Goal: Communication & Community: Answer question/provide support

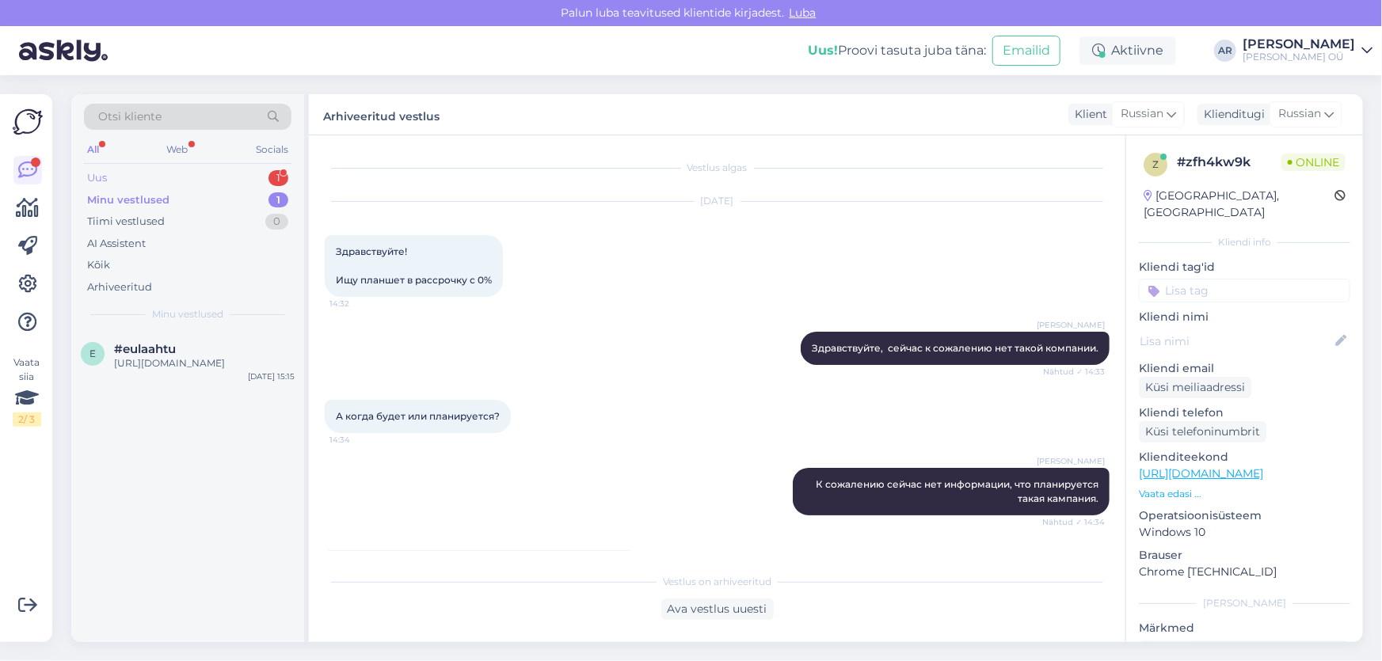
scroll to position [140, 0]
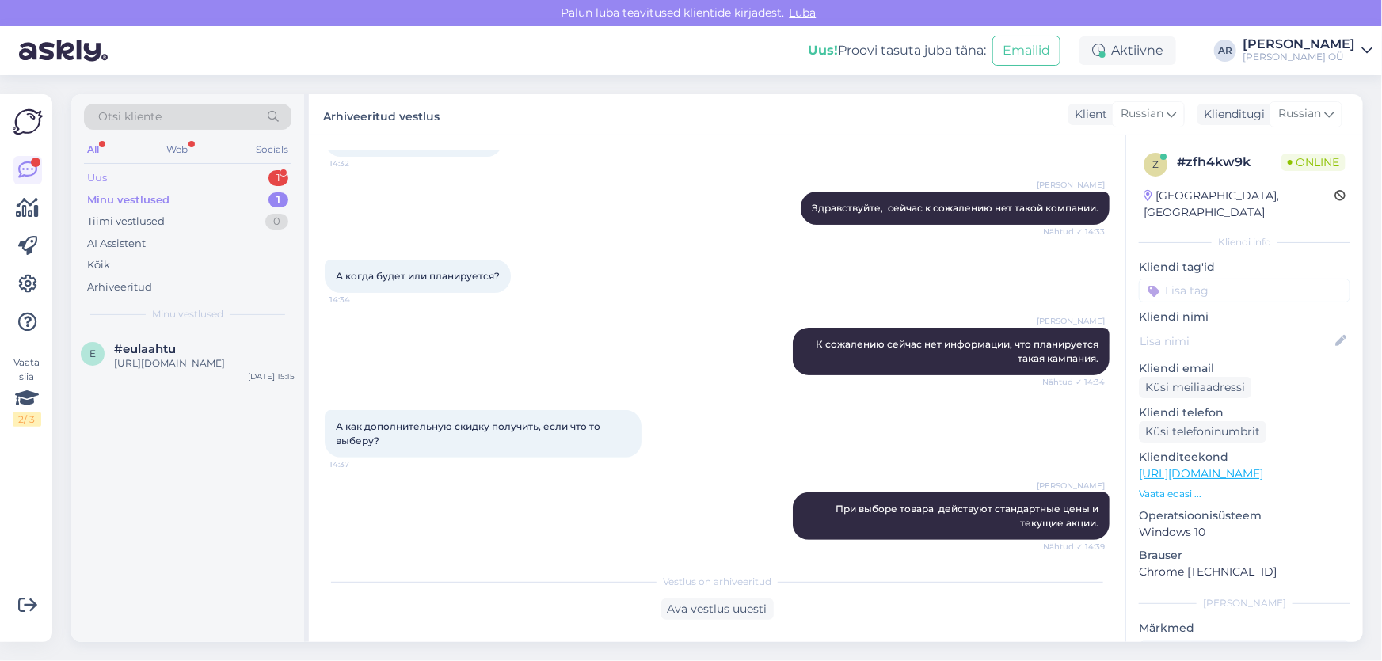
drag, startPoint x: 206, startPoint y: 155, endPoint x: 209, endPoint y: 166, distance: 11.5
click at [209, 166] on div "Otsi kliente All Web Socials Uus 1 Minu vestlused 1 Tiimi vestlused 0 AI Assist…" at bounding box center [187, 212] width 233 height 237
click at [209, 171] on div "Uus 1" at bounding box center [187, 178] width 207 height 22
click at [224, 370] on div "Я хачю пицу" at bounding box center [204, 363] width 181 height 14
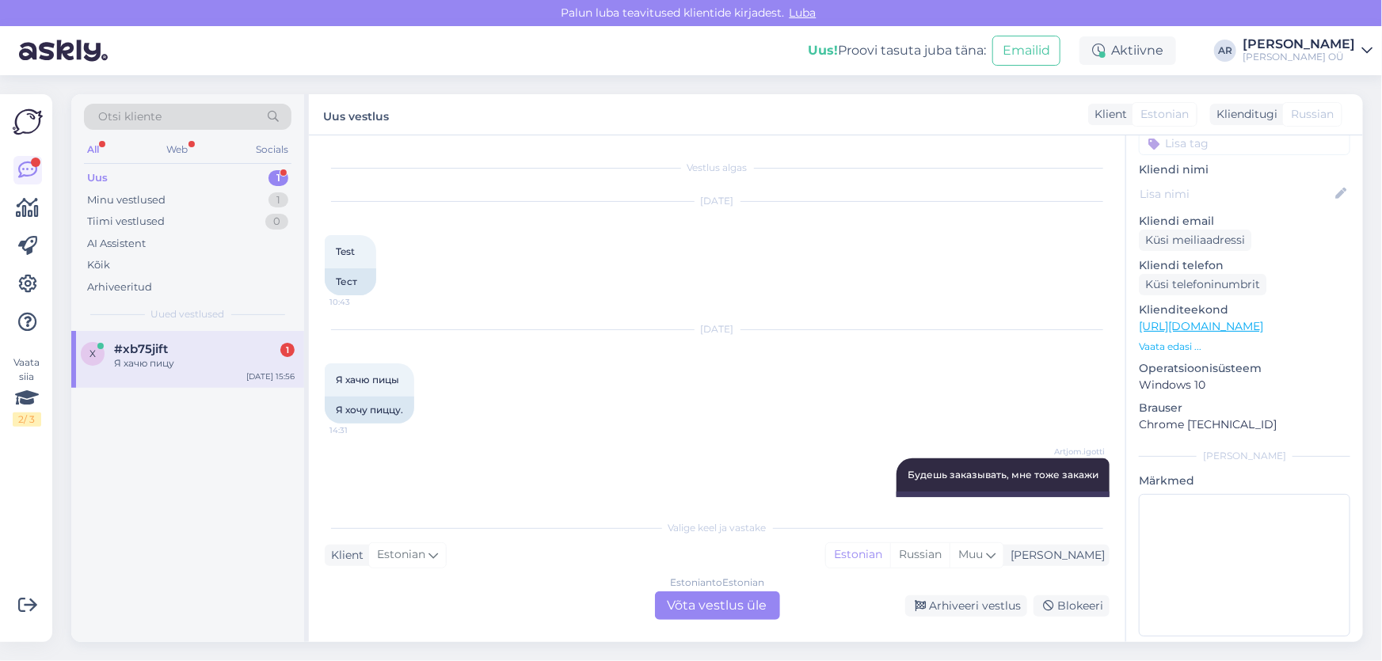
scroll to position [0, 0]
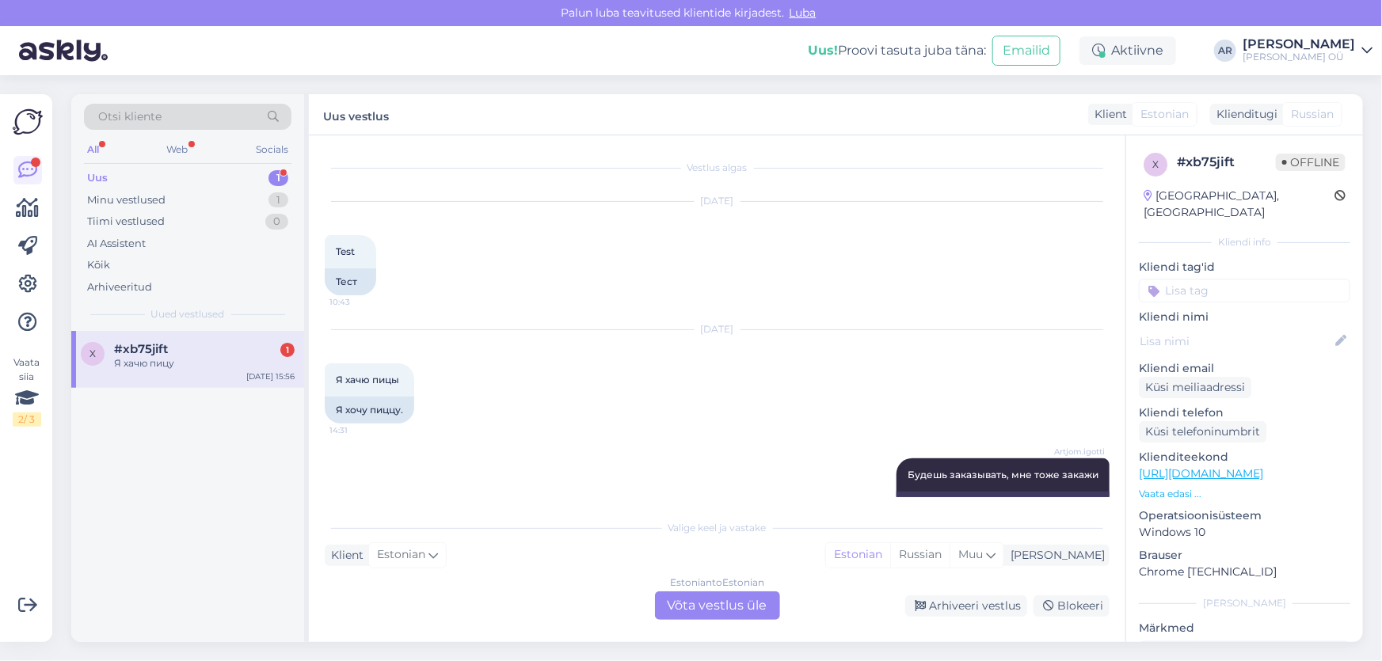
click at [197, 361] on div "Я хачю пицу" at bounding box center [204, 363] width 181 height 14
click at [715, 596] on div "Estonian to Estonian Võta vestlus üle" at bounding box center [717, 605] width 125 height 29
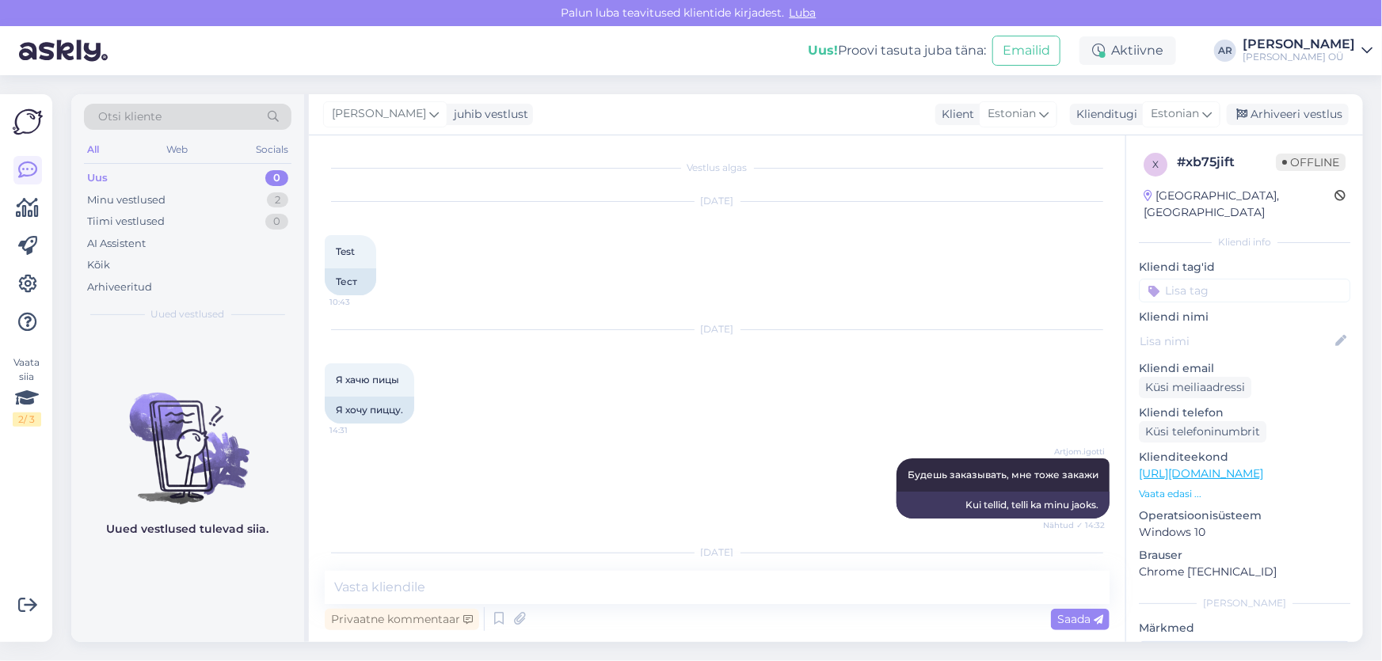
click at [1334, 195] on icon at bounding box center [1339, 196] width 11 height 11
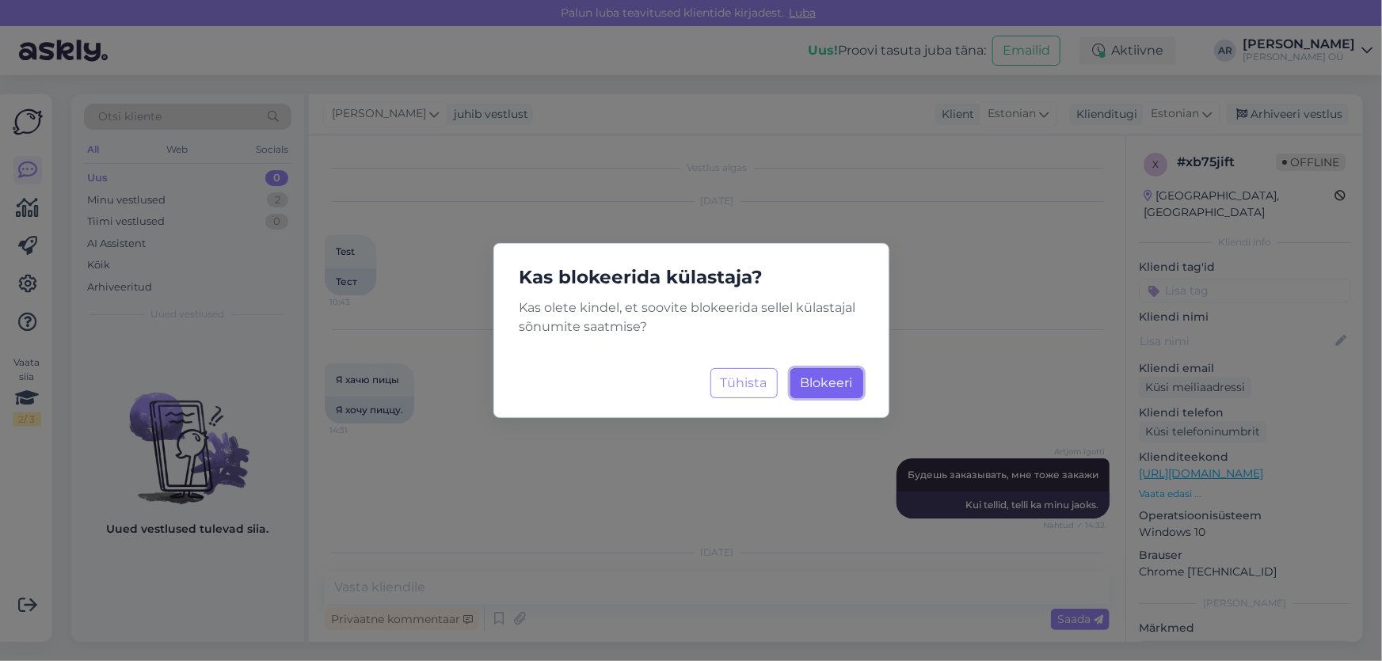
click at [835, 390] on button "Blokeeri Laadimine..." at bounding box center [826, 383] width 73 height 30
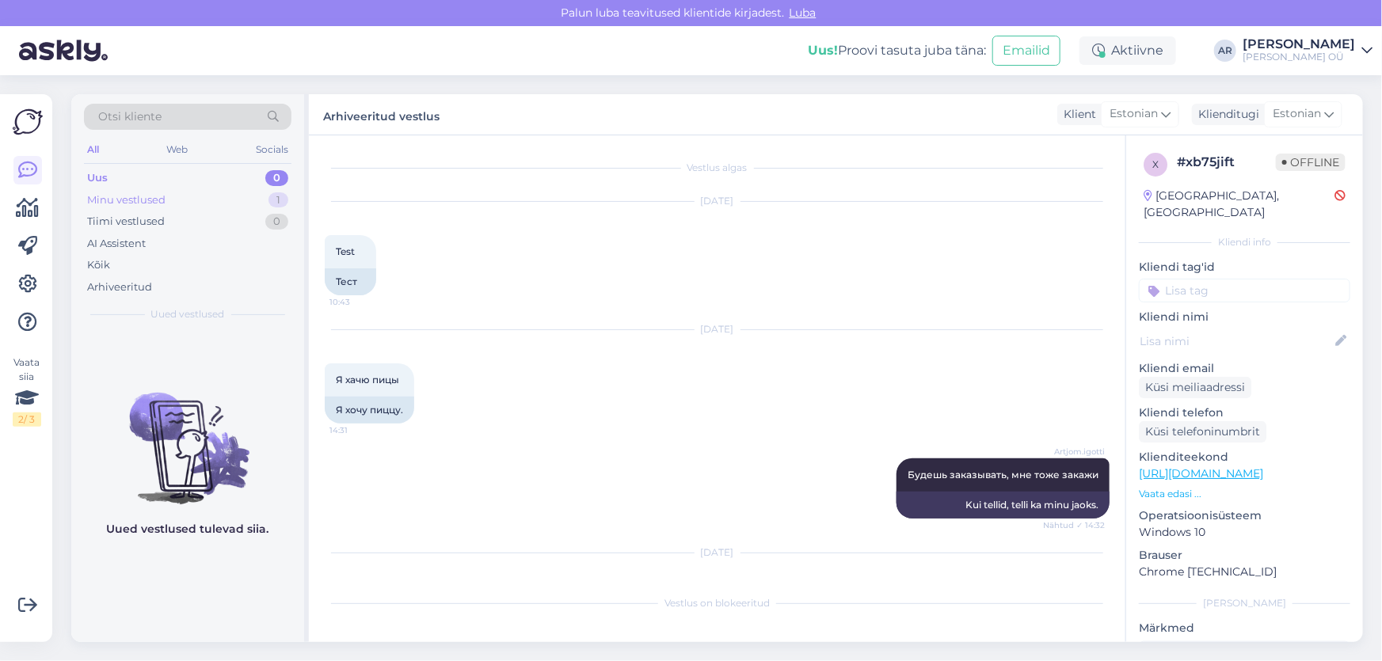
click at [188, 195] on div "Minu vestlused 1" at bounding box center [187, 200] width 207 height 22
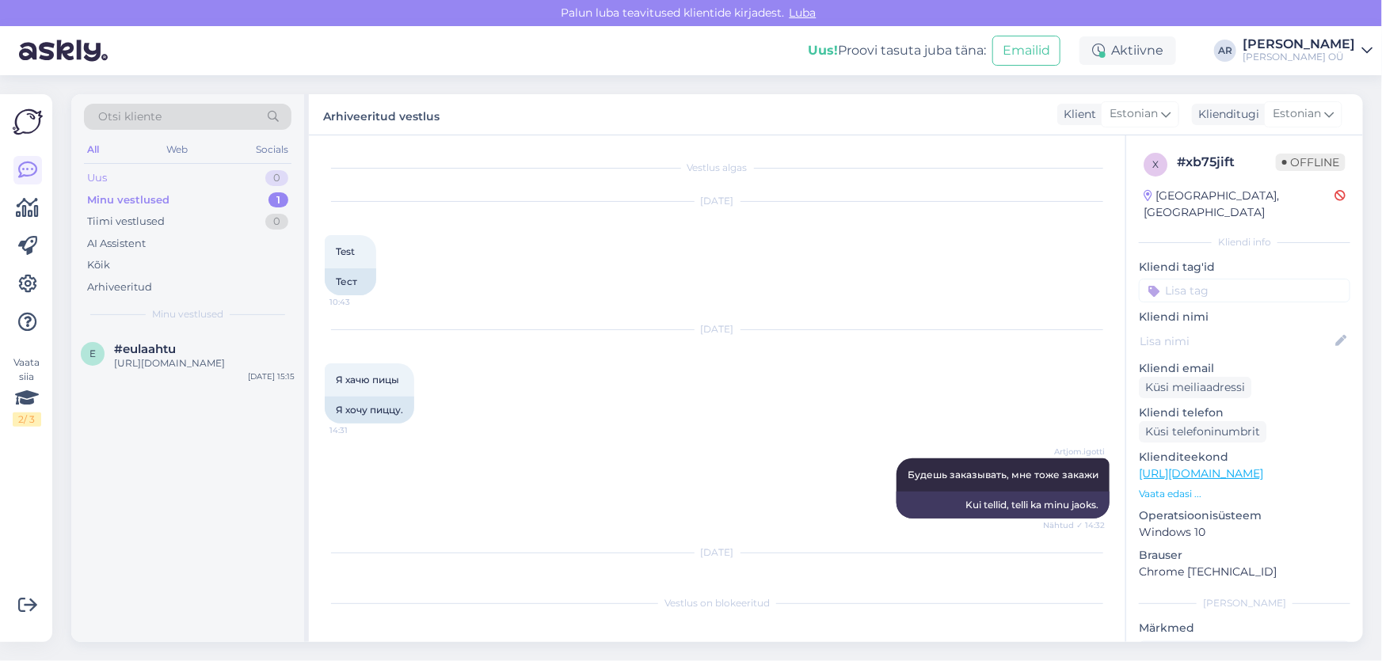
click at [191, 173] on div "Uus 0" at bounding box center [187, 178] width 207 height 22
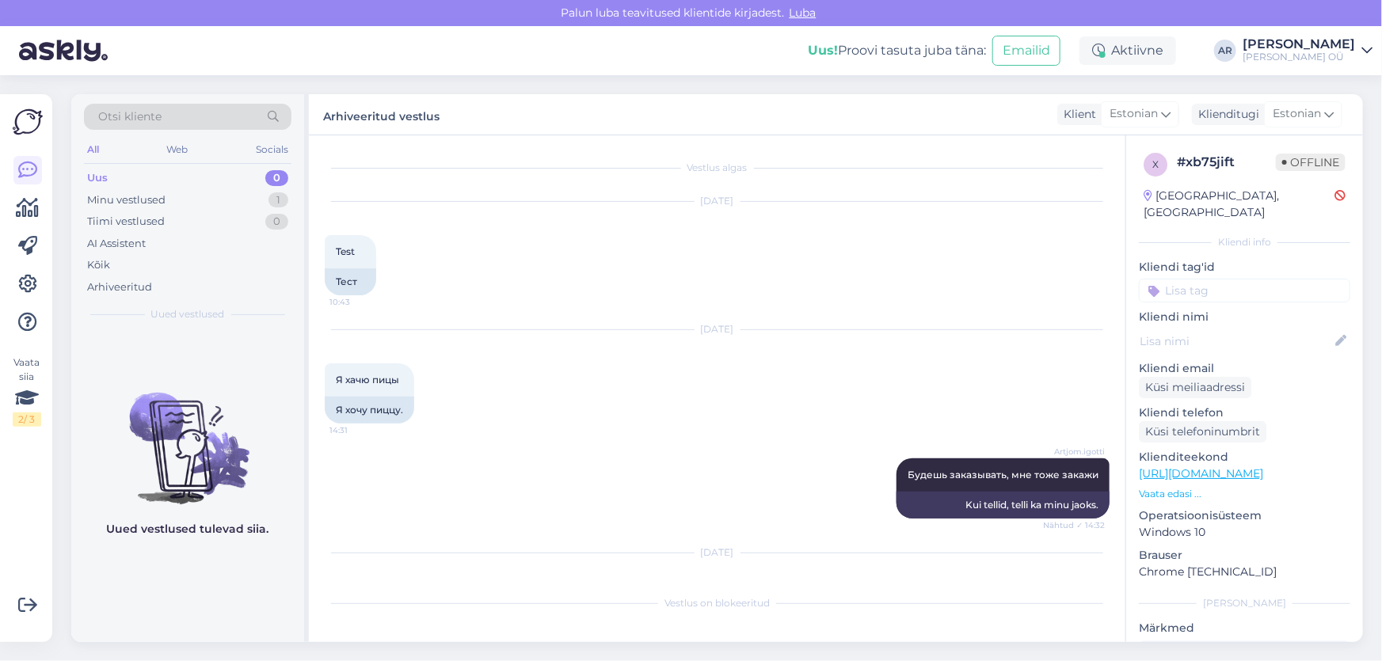
click at [192, 187] on div "Uus 0" at bounding box center [187, 178] width 207 height 22
click at [192, 192] on div "Minu vestlused 1" at bounding box center [187, 200] width 207 height 22
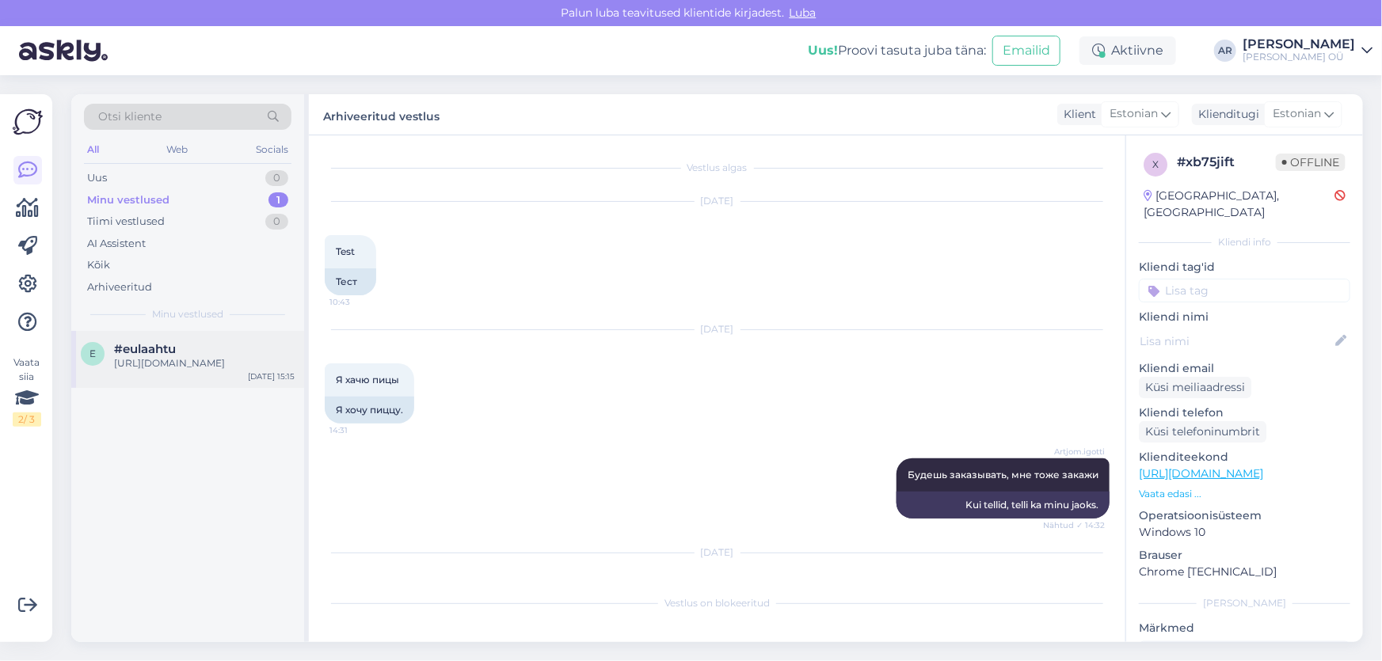
click at [173, 350] on span "#eulaahtu" at bounding box center [145, 349] width 62 height 14
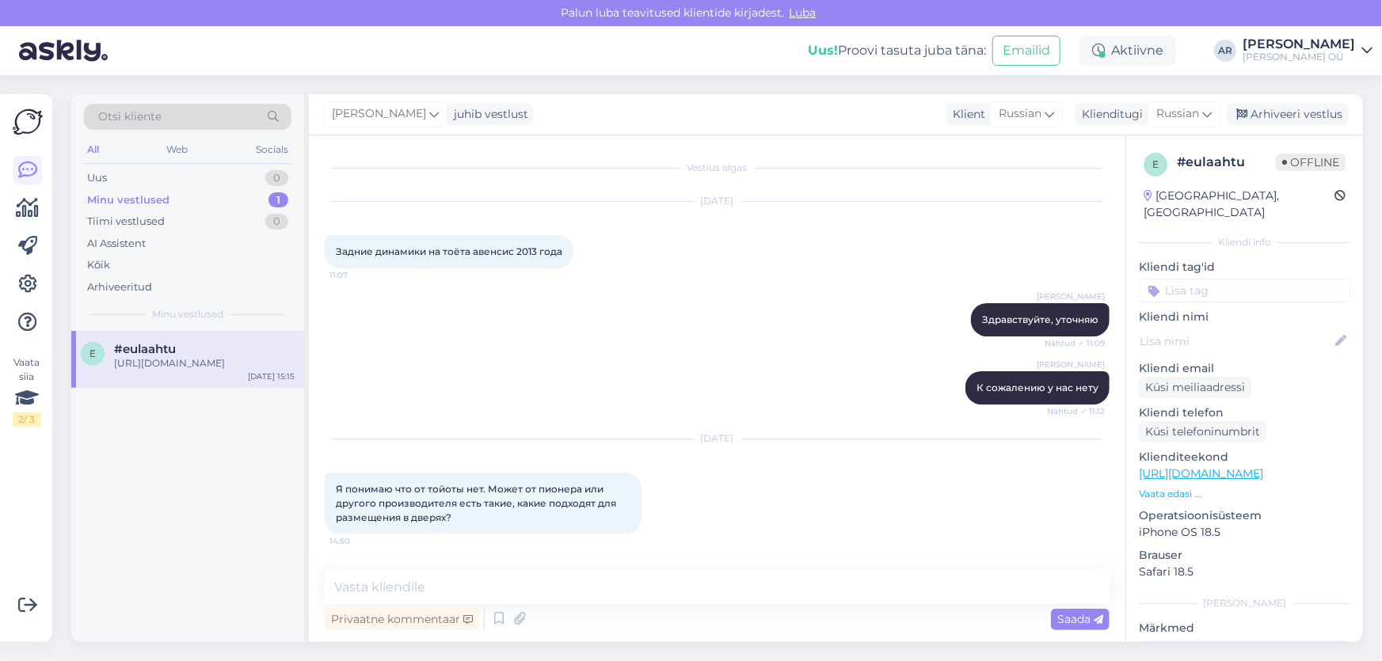
scroll to position [324, 0]
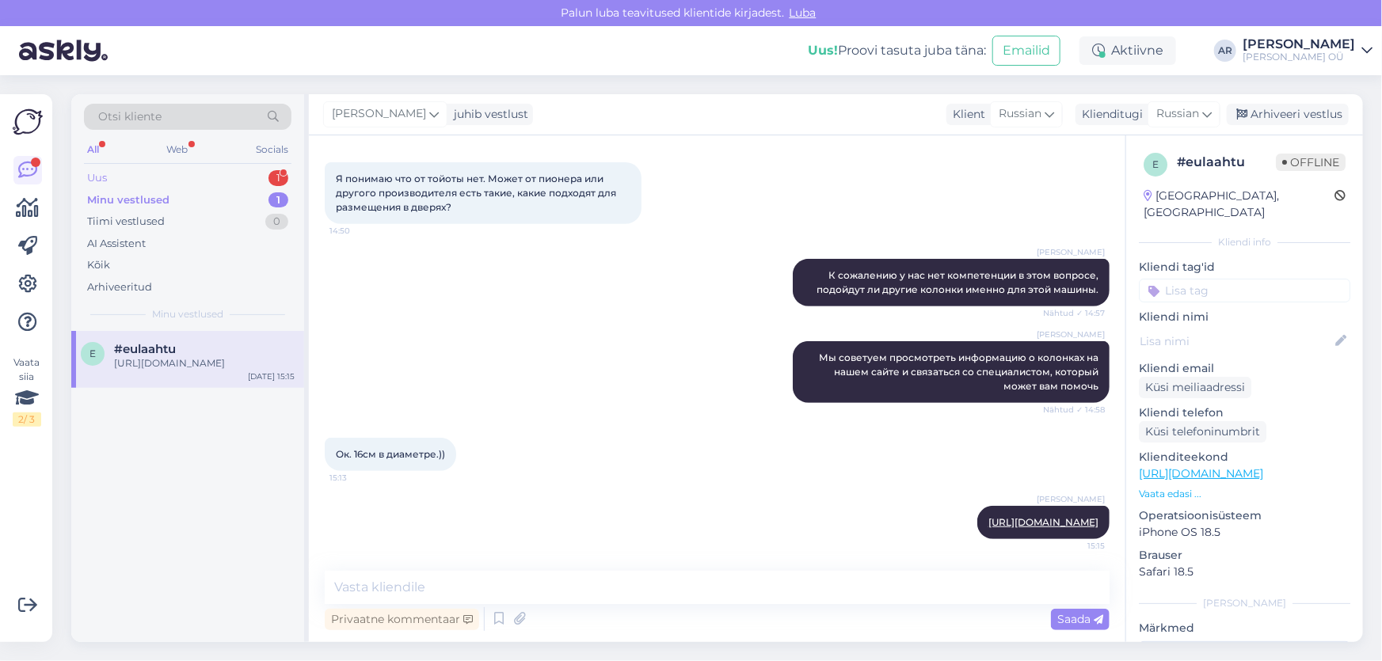
click at [204, 180] on div "Uus 1" at bounding box center [187, 178] width 207 height 22
click at [257, 379] on div "[DATE] 16:15" at bounding box center [271, 377] width 47 height 12
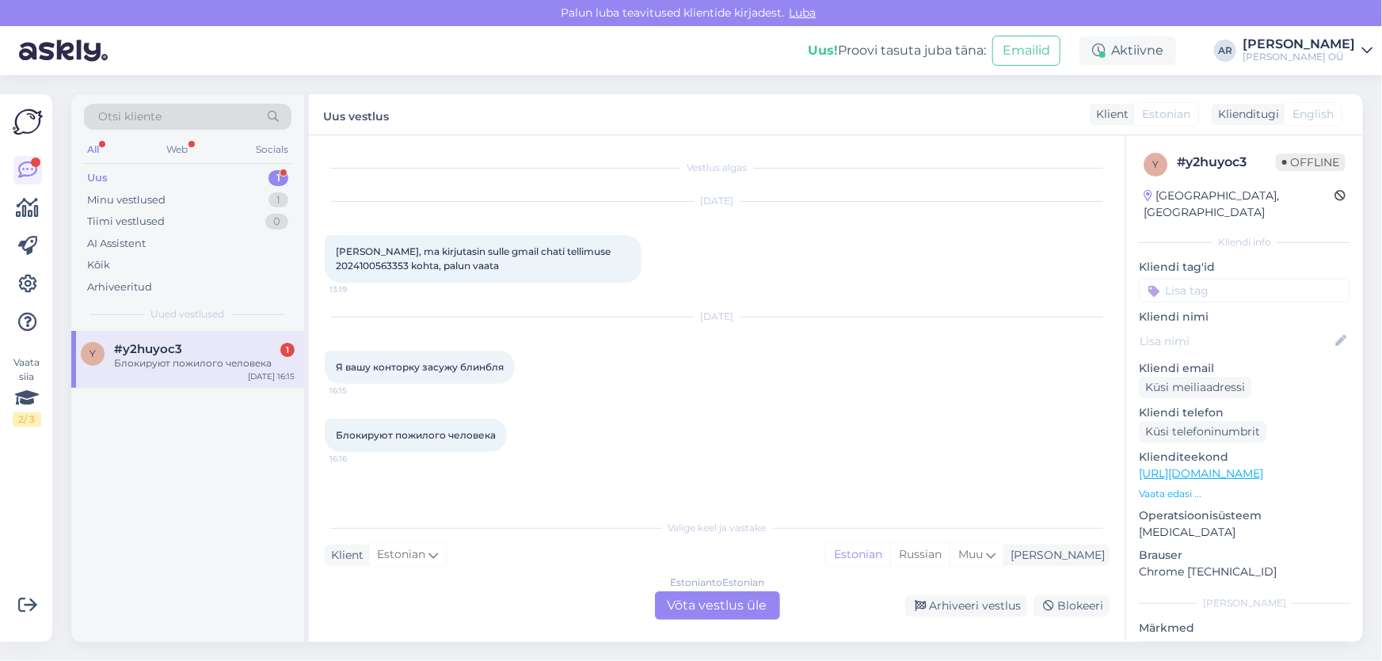
click at [711, 602] on div "Estonian to Estonian Võta vestlus üle" at bounding box center [717, 605] width 125 height 29
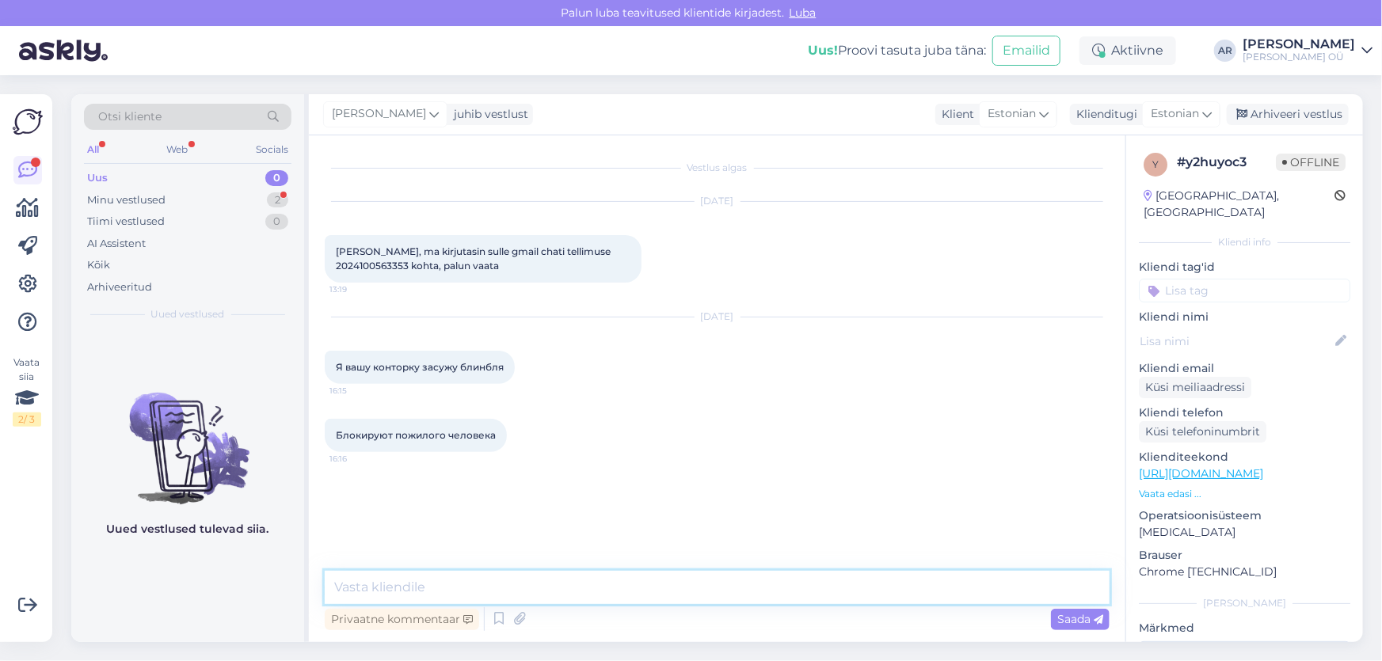
click at [453, 580] on textarea at bounding box center [717, 587] width 785 height 33
click at [444, 582] on textarea at bounding box center [717, 587] width 785 height 33
click at [154, 164] on div "Otsi kliente All Web Socials Uus 0 Minu vestlused 2 Tiimi vestlused 0 AI Assist…" at bounding box center [187, 212] width 233 height 237
click at [150, 217] on div "Tiimi vestlused" at bounding box center [126, 222] width 78 height 16
click at [154, 201] on div "Minu vestlused" at bounding box center [126, 200] width 78 height 16
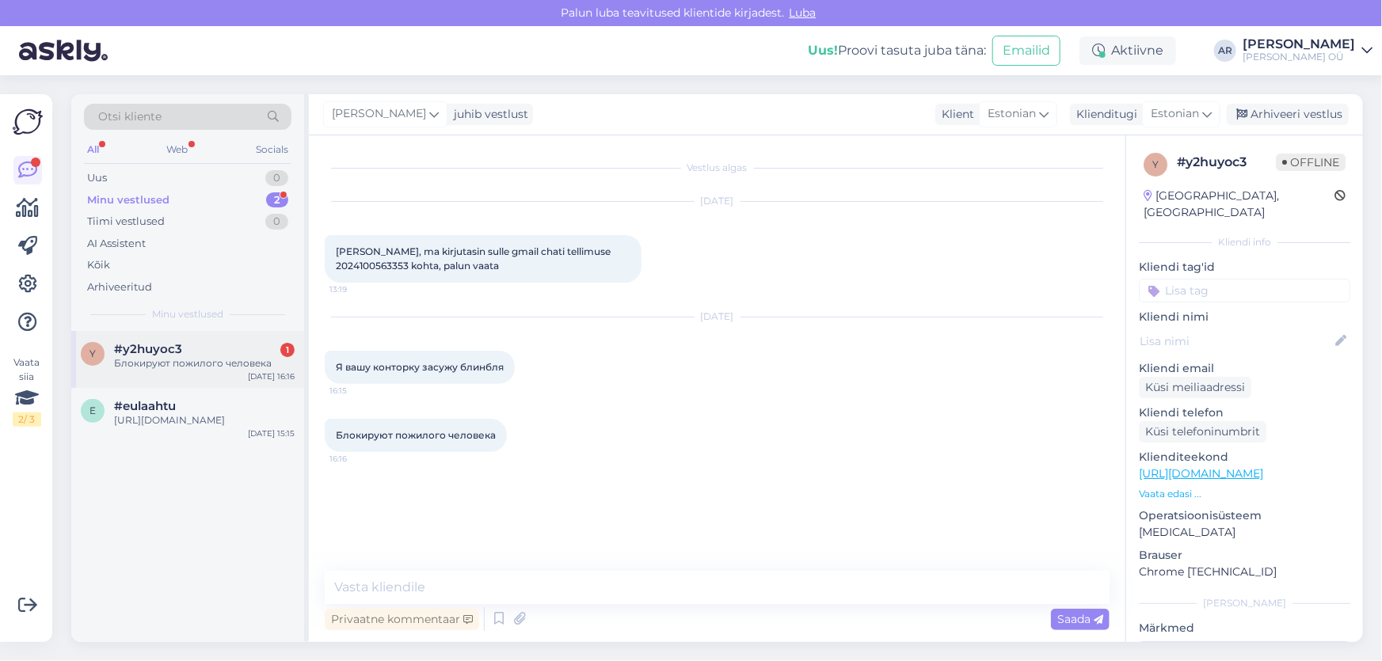
click at [218, 384] on div "y #y2huyoc3 1 Блокируют пожилого человека [DATE] 16:16" at bounding box center [187, 359] width 233 height 57
click at [406, 599] on textarea at bounding box center [717, 587] width 785 height 33
